Goal: Communication & Community: Answer question/provide support

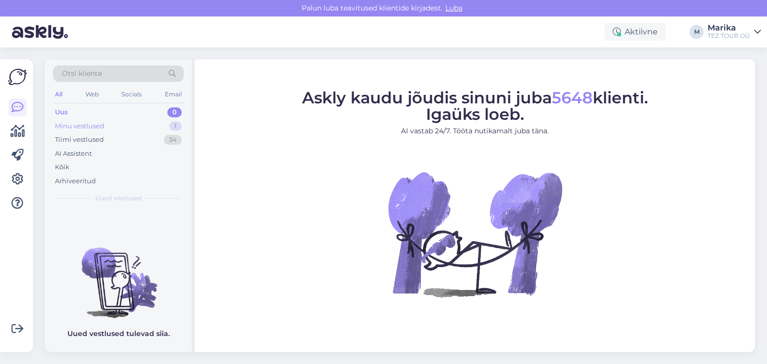
click at [95, 125] on div "Minu vestlused" at bounding box center [79, 126] width 49 height 10
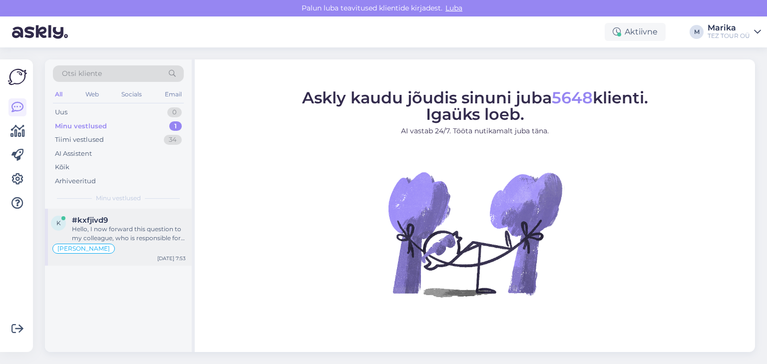
click at [124, 231] on div "Hello, I now forward this question to my colleague, who is responsible for this…" at bounding box center [129, 234] width 114 height 18
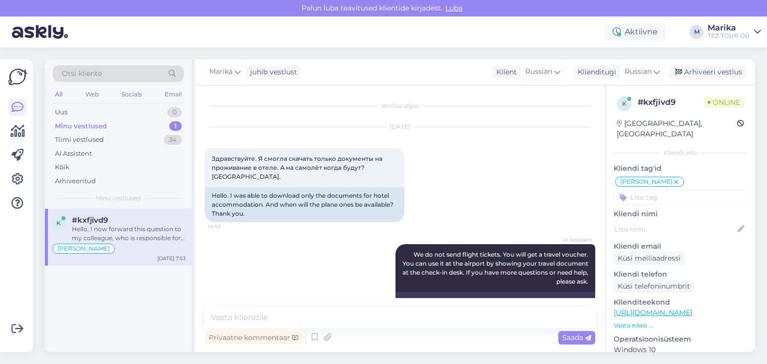
scroll to position [519, 0]
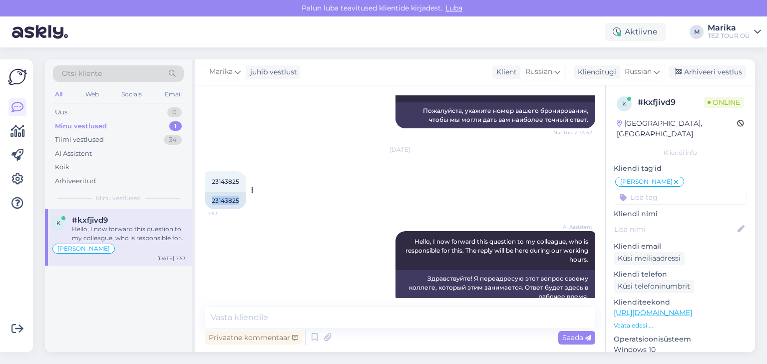
drag, startPoint x: 240, startPoint y: 190, endPoint x: 208, endPoint y: 192, distance: 31.5
click at [208, 192] on div "23143825" at bounding box center [225, 200] width 41 height 17
copy div "23143825"
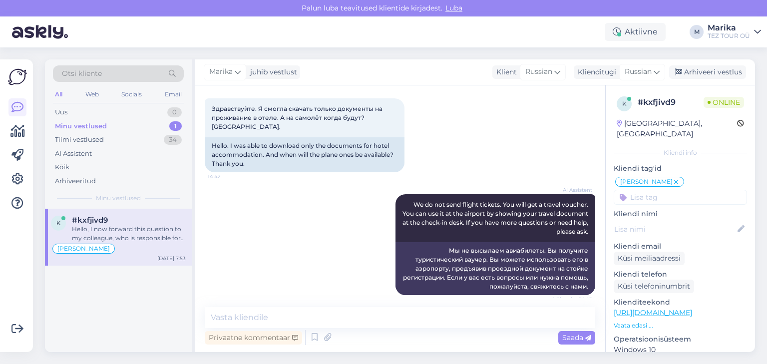
scroll to position [0, 0]
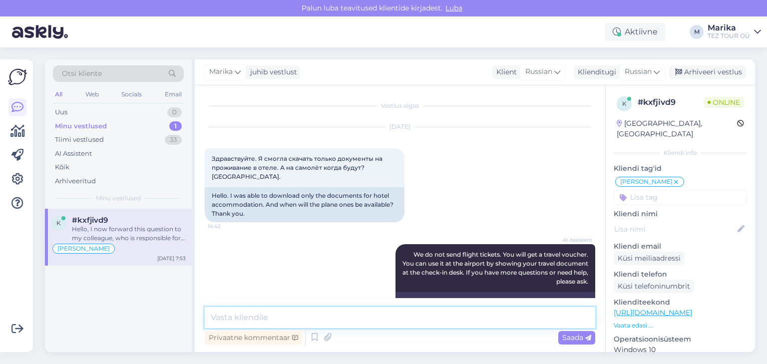
click at [377, 315] on textarea at bounding box center [400, 317] width 390 height 21
type textarea "Tere! Voucheri peal on kõigi kolme teenuse info."
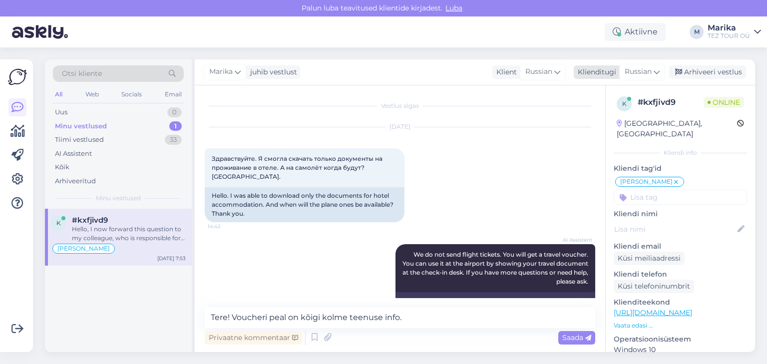
click at [639, 73] on span "Russian" at bounding box center [638, 71] width 27 height 11
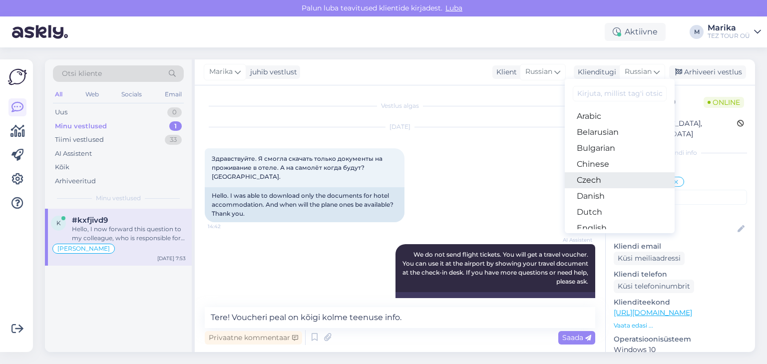
scroll to position [53, 0]
click at [607, 187] on link "Estonian" at bounding box center [620, 191] width 110 height 16
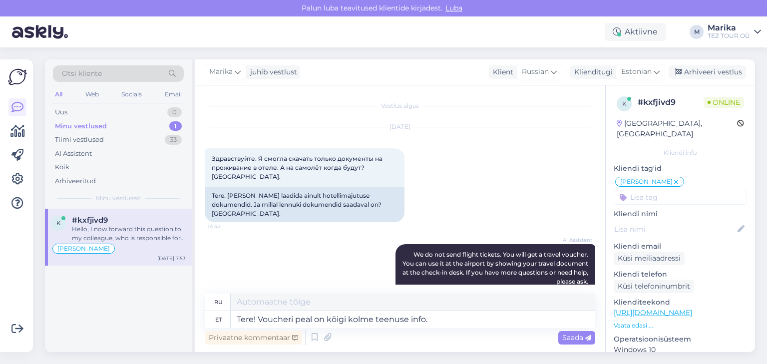
type textarea "Здравствуйте! Ваучер содержит информацию обо всех трёх услугах."
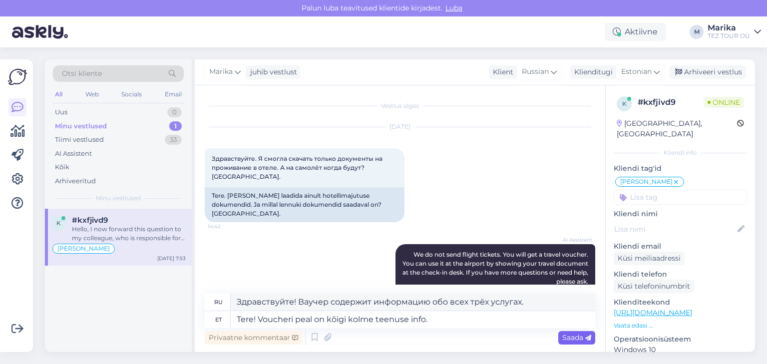
click at [568, 335] on span "Saada" at bounding box center [576, 337] width 29 height 9
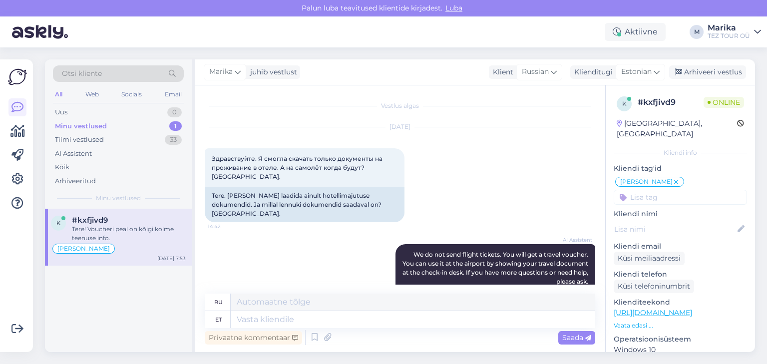
scroll to position [601, 0]
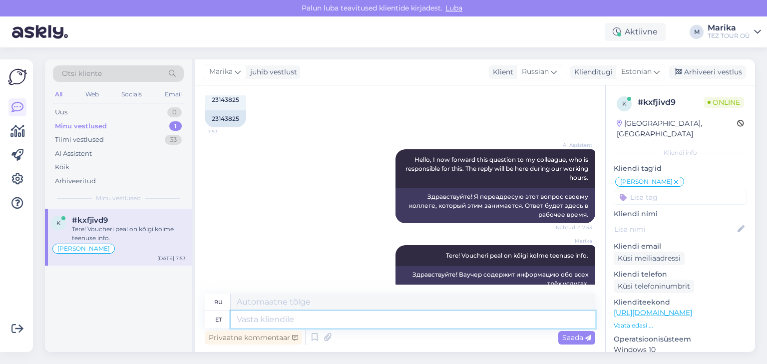
click at [501, 324] on textarea at bounding box center [413, 319] width 364 height 17
type textarea "Lennud"
type textarea "Рейсы"
type textarea "Lennud,"
type textarea "Рейсы,"
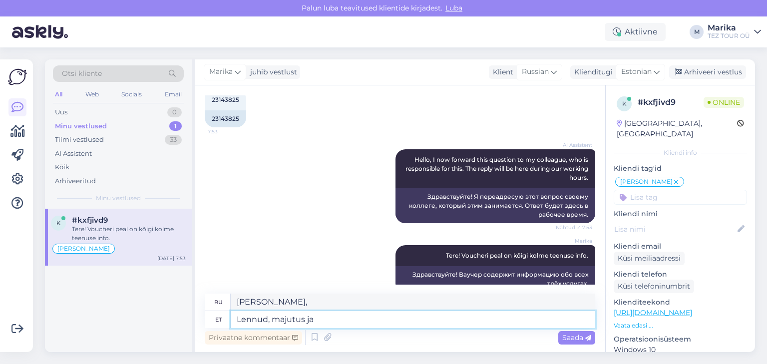
type textarea "Lennud, majutus ja"
type textarea "Авиабилеты, проживание"
type textarea "Lennud, majutus ja t"
type textarea "Авиабилеты, проживание и"
type textarea "Lennud, majutus ja transfeer o"
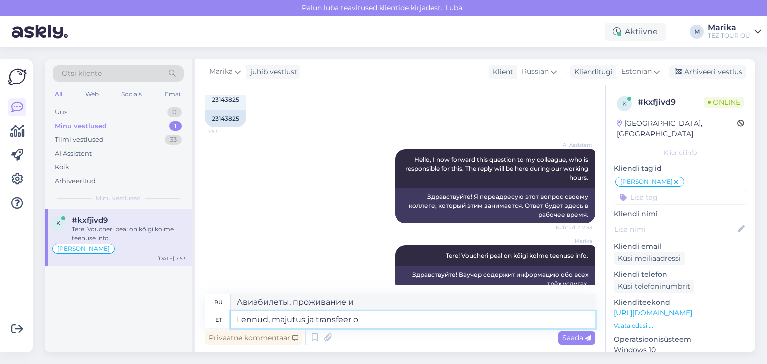
type textarea "Авиабилеты, проживание и трансферы"
type textarea "Lennud, majutus ja transfeer on ilu"
type textarea "Перелеты, проживание и трансферы включены"
type textarea "Lennud, majutus ja transfeer on ilusti mä"
type textarea "Перелеты, проживание и трансферы отличные."
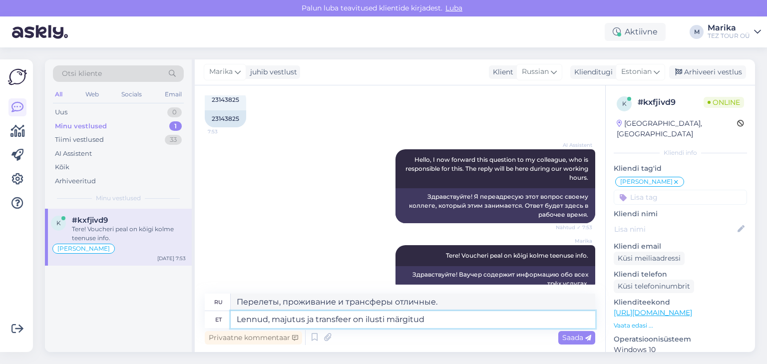
type textarea "Lennud, majutus ja transfeer on ilusti märgitud"
type textarea "Авиабилеты, размещение и трансферы прекрасно обозначены"
type textarea "Lennud, majutus ja transfeer on ilusti märgitud voucheri pe"
type textarea "Авиабилеты, проживание и трансферы красиво отмечены на ваучере."
type textarea "Lennud, majutus ja transfeer on ilusti märgitud voucheri peale."
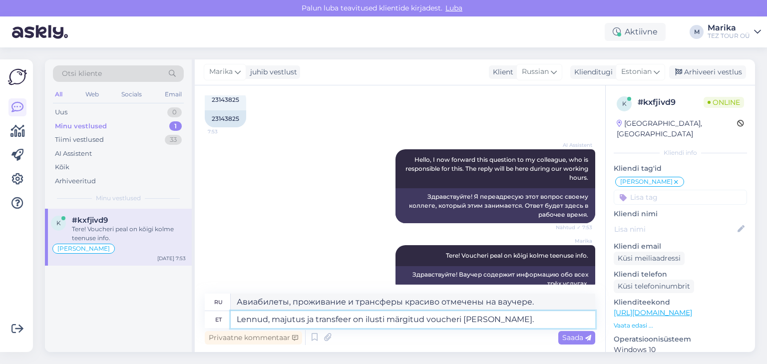
type textarea "Авиабилеты, проживание и трансферы аккуратно отмечены в ваучере."
type textarea "Lennud, majutus ja transfeer on ilusti märgitud voucheri peale."
click at [562, 335] on div "Saada" at bounding box center [576, 337] width 37 height 13
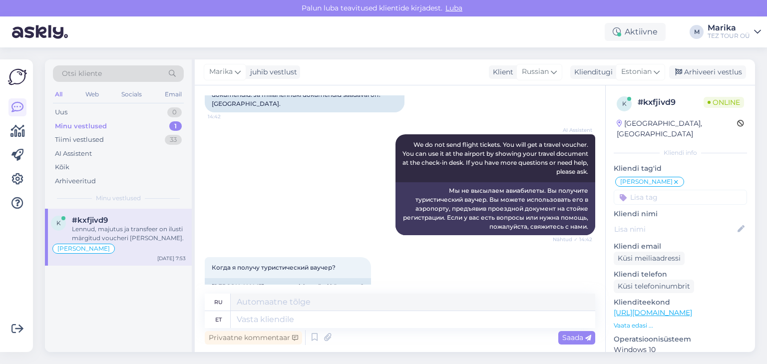
scroll to position [0, 0]
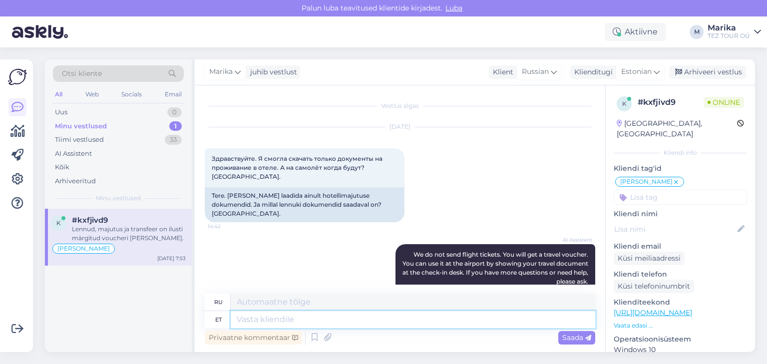
click at [307, 324] on textarea at bounding box center [413, 319] width 364 height 17
type textarea "Lennul"
type textarea "В самолет"
type textarea "L"
type textarea "Heraklioni le"
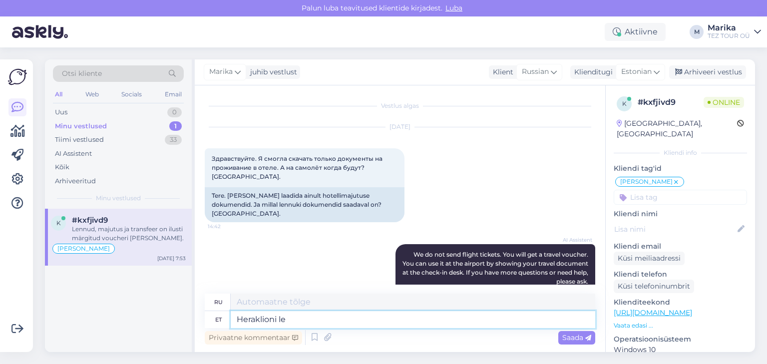
type textarea "Ираклион"
type textarea "Heraklioni lennule sa"
type textarea "Для полета в Ираклион"
type textarea "Heraklioni lennule saate ch"
type textarea "Вы можете долететь до Ираклиона"
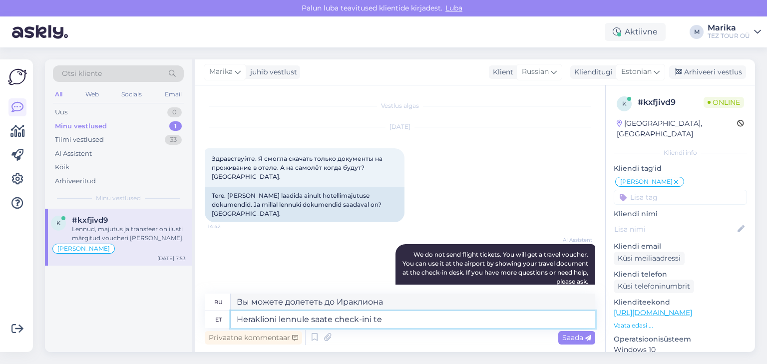
type textarea "Heraklioni lennule saate check-ini teh"
type textarea "Вы можете зарегистрироваться на рейс в Ираклион."
type textarea "Heraklioni lennule saate check-ini teha 5 pä"
type textarea "Вы можете зарегистрироваться на рейс в Ираклион в 5"
type textarea "Heraklioni lennule saate check-ini teha 5 päeva enn"
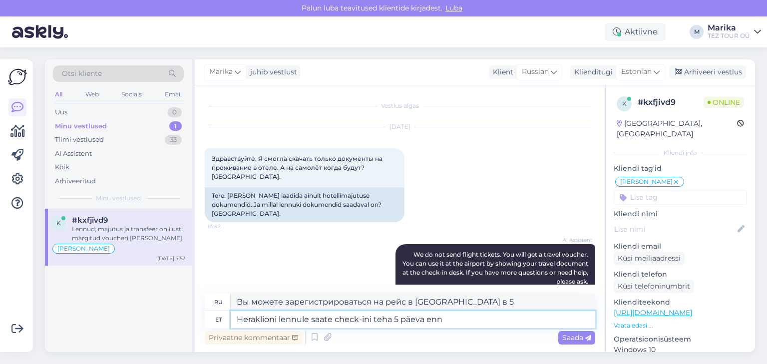
type textarea "Вы можете зарегистрироваться на рейс в Ираклион за 5 дней."
type textarea "Heraklioni lennule saate check-ini teha 5 päeva enne"
type textarea "Вы можете зарегистрироваться на рейс в Ираклион за 5 дней до вылета."
type textarea "Heraklioni lennule saate check-ini teha 5 päeva enne lendu."
type textarea "Зарегистрироваться на рейс в Ираклион можно за 5 дней до вылета."
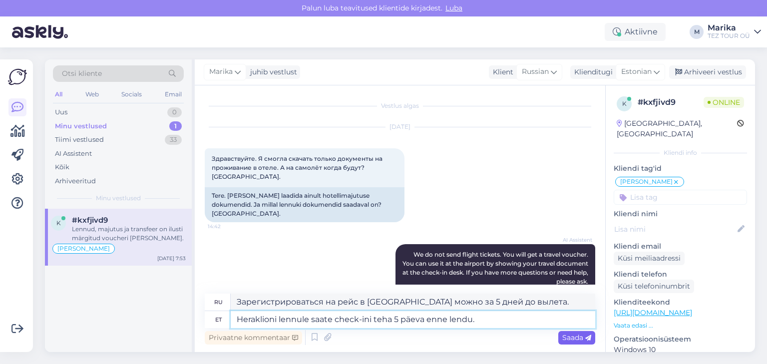
type textarea "Heraklioni lennule saate check-ini teha 5 päeva enne lendu."
click at [563, 338] on span "Saada" at bounding box center [576, 337] width 29 height 9
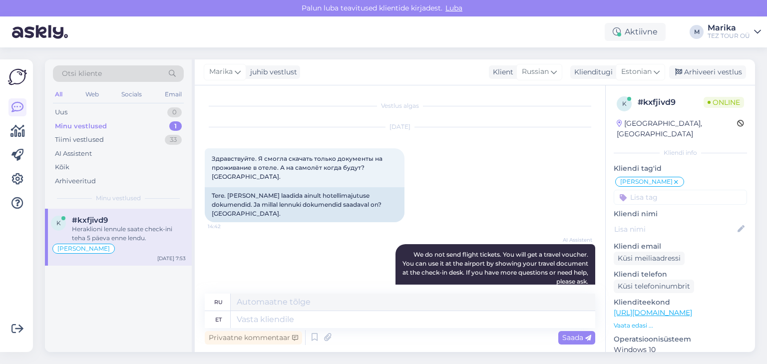
scroll to position [748, 0]
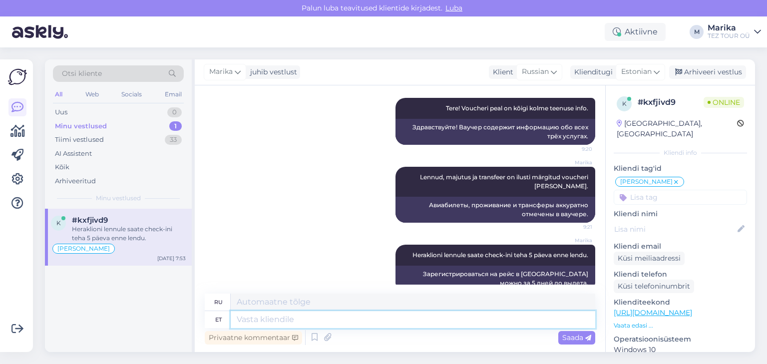
click at [527, 324] on textarea at bounding box center [413, 319] width 364 height 17
type textarea "Teile saade"
type textarea "Для тебя"
type textarea "Teile saadetakse"
type textarea "Вам будет отправлено"
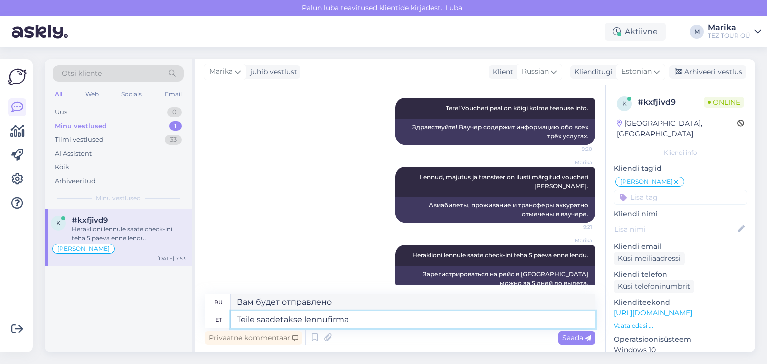
type textarea "Teile saadetakse lennufirma b"
type textarea "Вас отправит авиакомпания."
type textarea "Teile saadetakse lennufirma broneeringukood, m"
type textarea "Вам будет отправлен код бронирования авиакомпании,"
type textarea "Teile saadetakse lennufirma broneeringukood, millega"
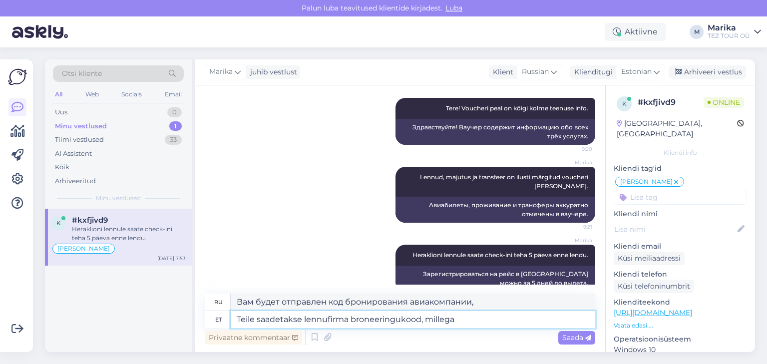
type textarea "Вам будет отправлен код бронирования авиабилетов, который"
type textarea "Teile saadetakse lennufirma broneeringukood, millega saate"
type textarea "Вам будет отправлен код бронирования авиабилетов, который вы можете использоват…"
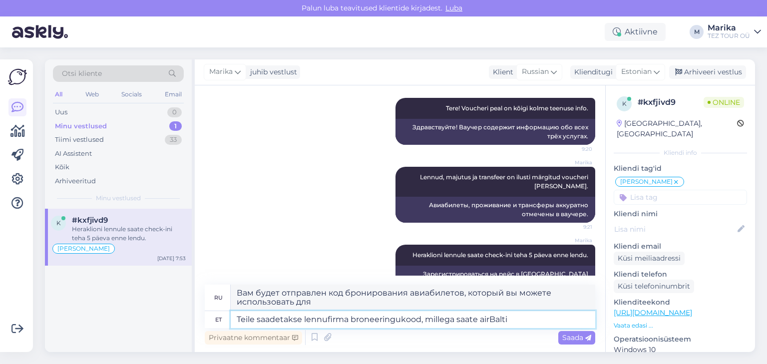
type textarea "Teile saadetakse lennufirma broneeringukood, millega saate airBaltic"
type textarea "Вам будет отправлен код бронирования авиакомпании, который вы можете использова…"
type textarea "Teile saadetakse lennufirma broneeringukood, millega saate airBalticu kodulehel…"
type textarea "Вам будет отправлен код бронирования авиабилетов, который вы сможете использова…"
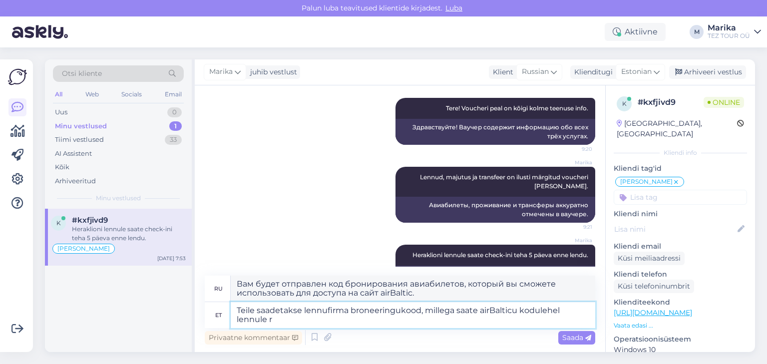
type textarea "Teile saadetakse lennufirma broneeringukood, millega saate airBalticu kodulehel…"
type textarea "Вам будет отправлен код бронирования авиакомпании, который вы сможете использов…"
type textarea "Teile saadetakse lennufirma broneeringukood, millega saate airBalticu kodulehel…"
type textarea "Вам будет отправлен код бронирования авиабилетов, который вы сможете использова…"
type textarea "Teile saadetakse lennufirma broneeringukood, millega saate airBalticu kodulehel…"
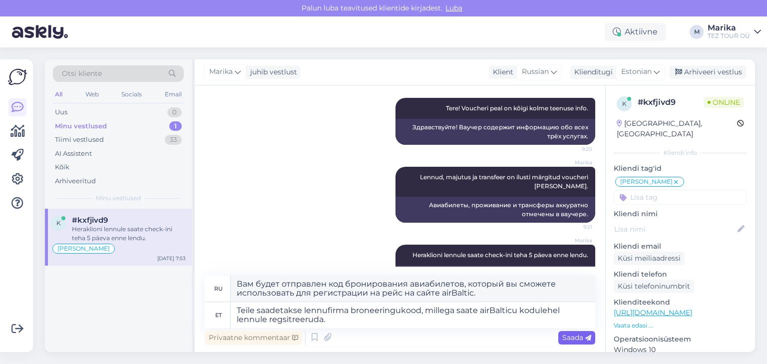
click at [578, 336] on span "Saada" at bounding box center [576, 337] width 29 height 9
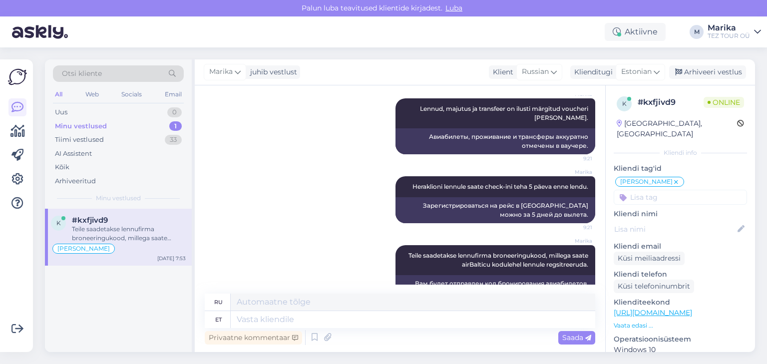
scroll to position [835, 0]
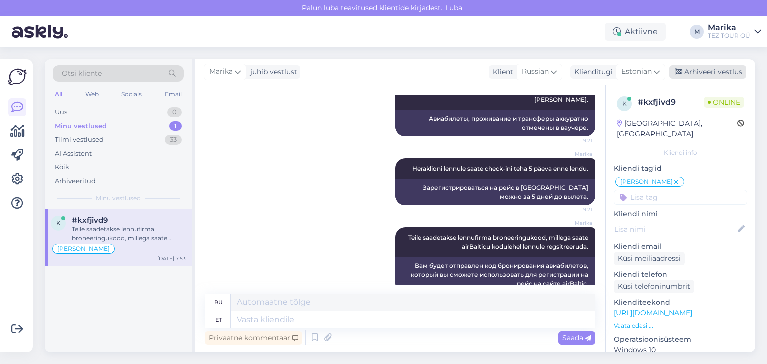
click at [697, 73] on div "Arhiveeri vestlus" at bounding box center [707, 71] width 77 height 13
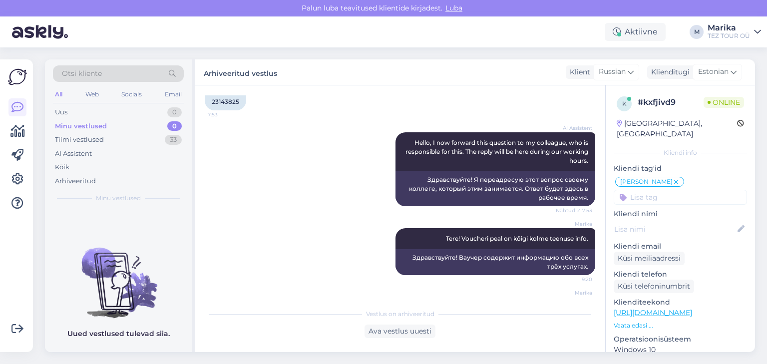
scroll to position [505, 0]
